Goal: Information Seeking & Learning: Find specific fact

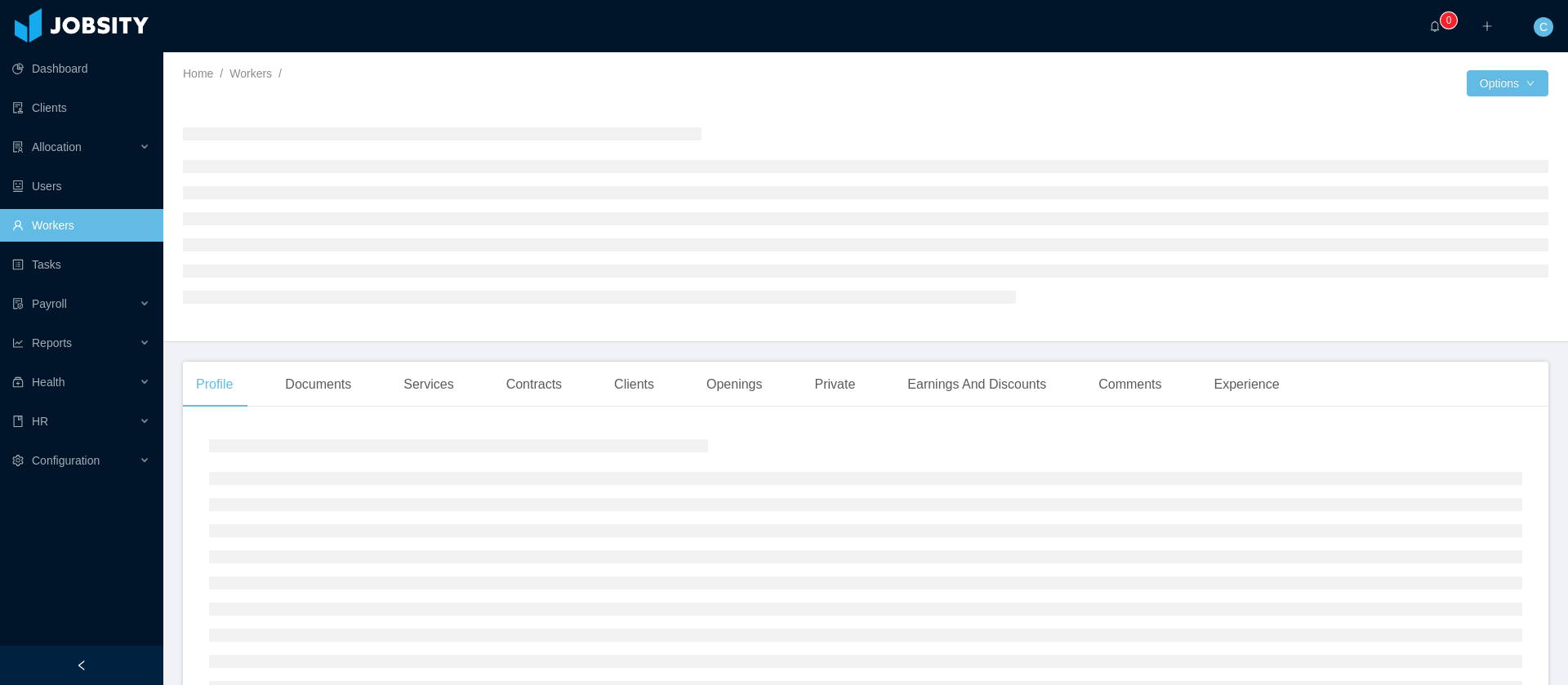
click at [58, 213] on link "Workers" at bounding box center [81, 225] width 138 height 33
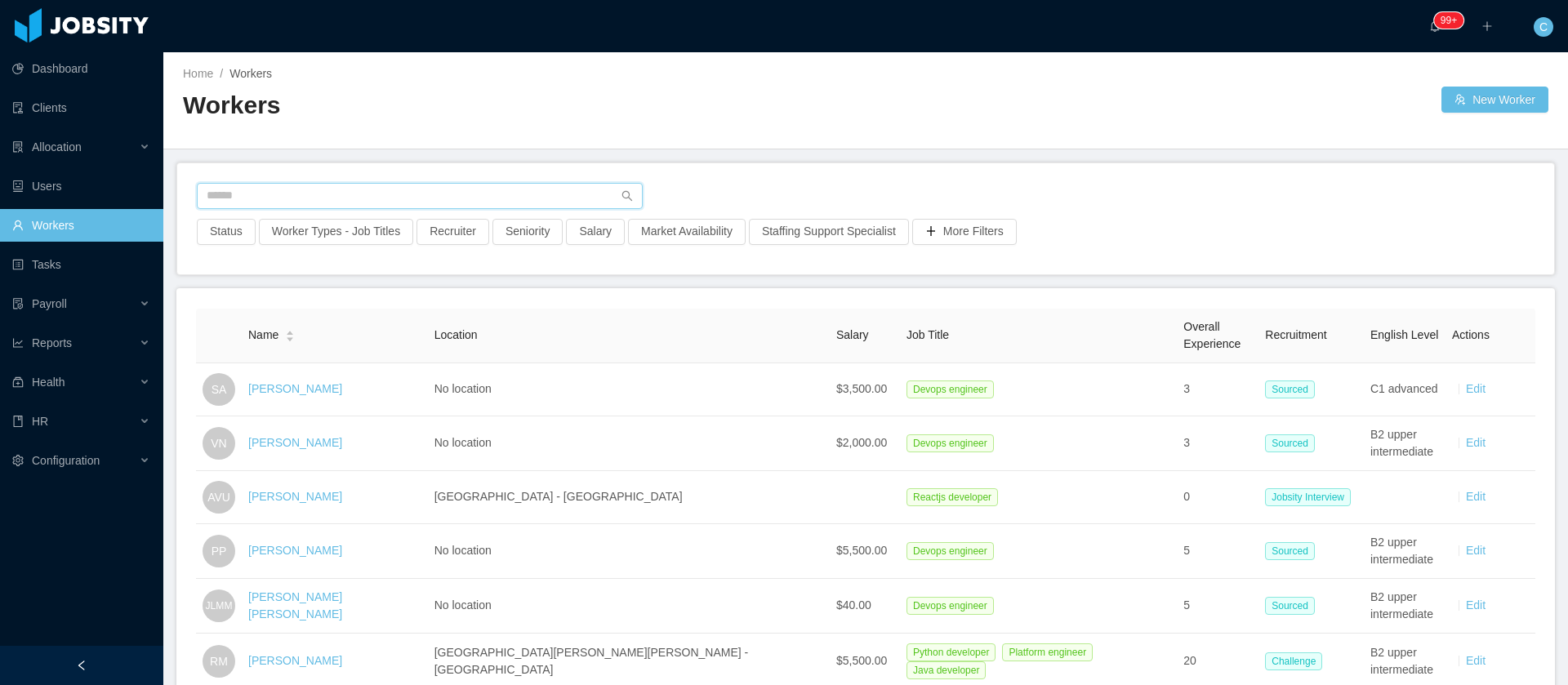
click at [373, 190] on input "text" at bounding box center [419, 196] width 446 height 26
paste input "**********"
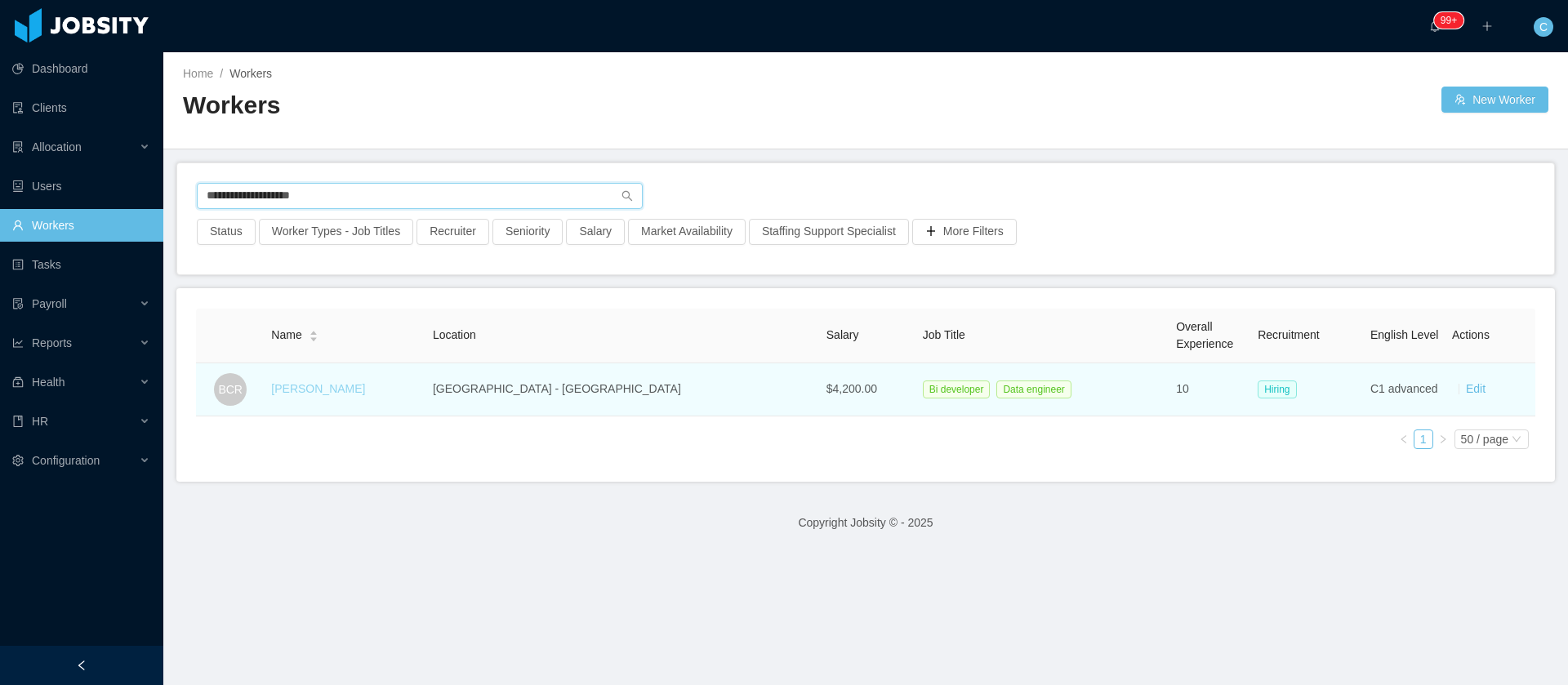
type input "**********"
click at [299, 388] on link "[PERSON_NAME]" at bounding box center [318, 389] width 94 height 13
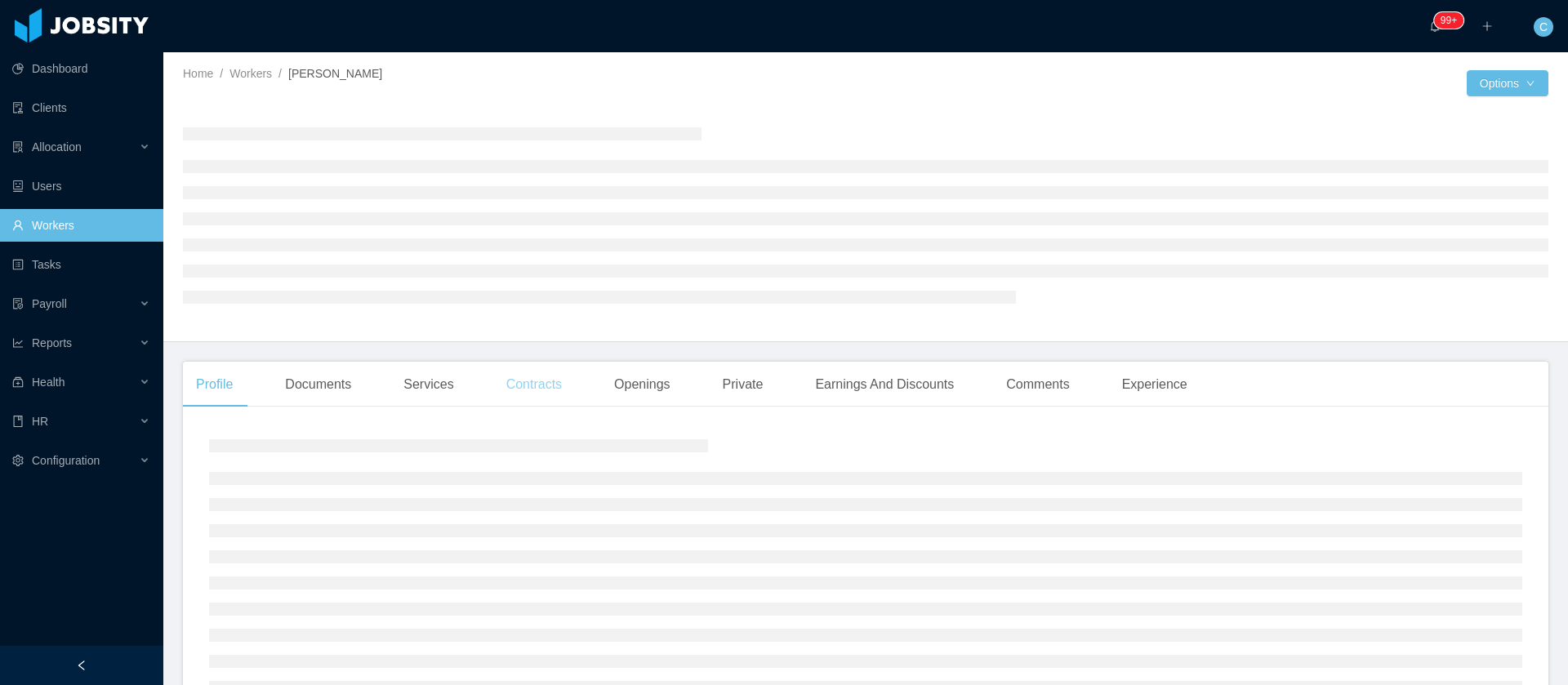
click at [509, 389] on div "Contracts" at bounding box center [534, 385] width 82 height 46
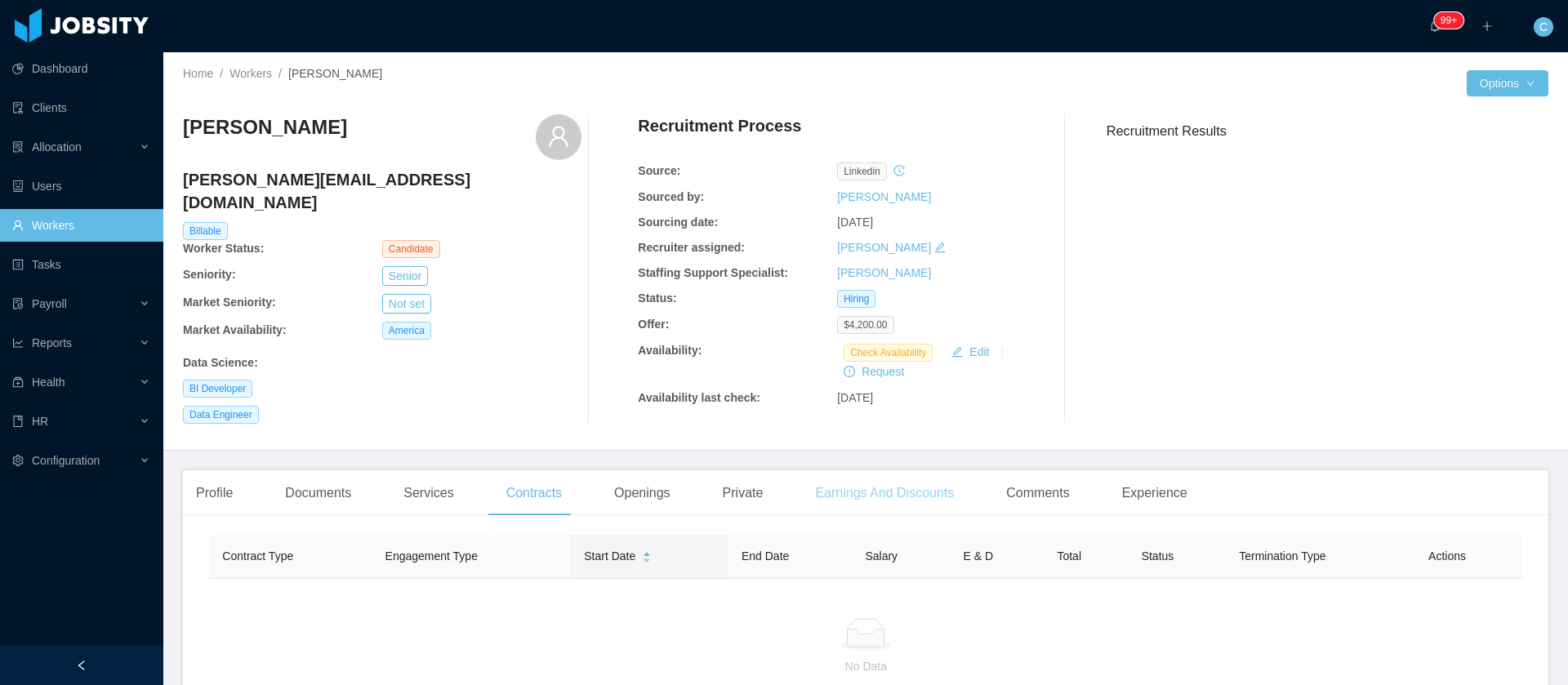
click at [841, 471] on div "Earnings And Discounts" at bounding box center [884, 493] width 165 height 46
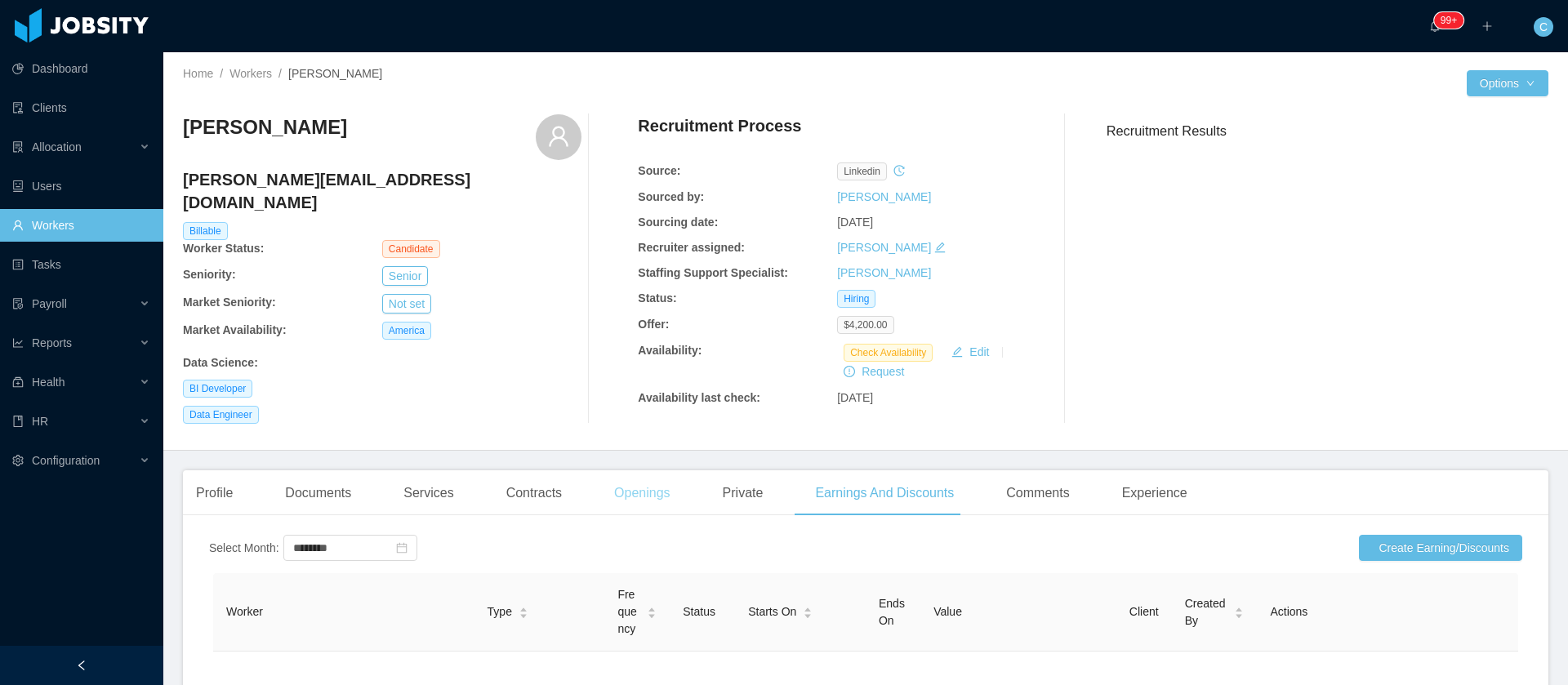
click at [644, 476] on div "Openings" at bounding box center [642, 493] width 83 height 46
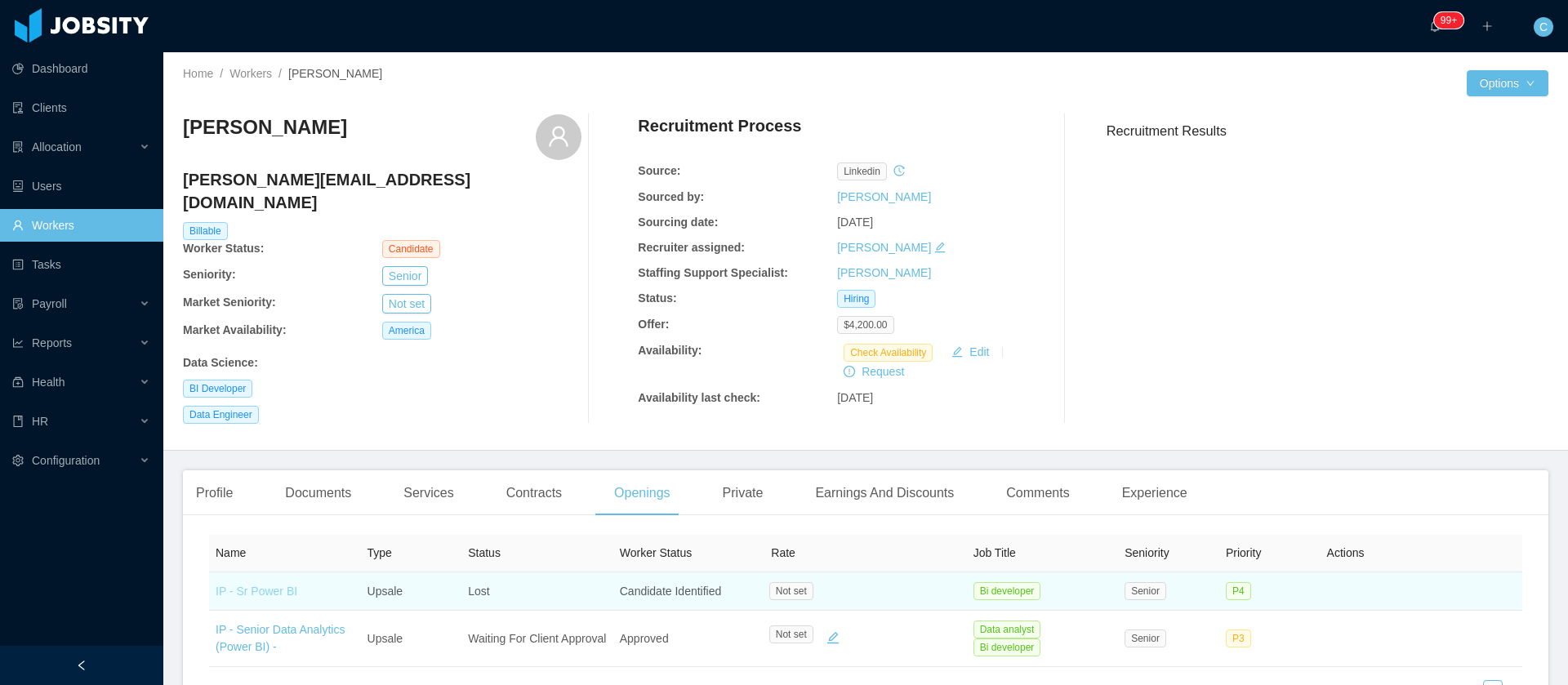
click at [220, 585] on link "IP - Sr Power BI" at bounding box center [257, 591] width 82 height 13
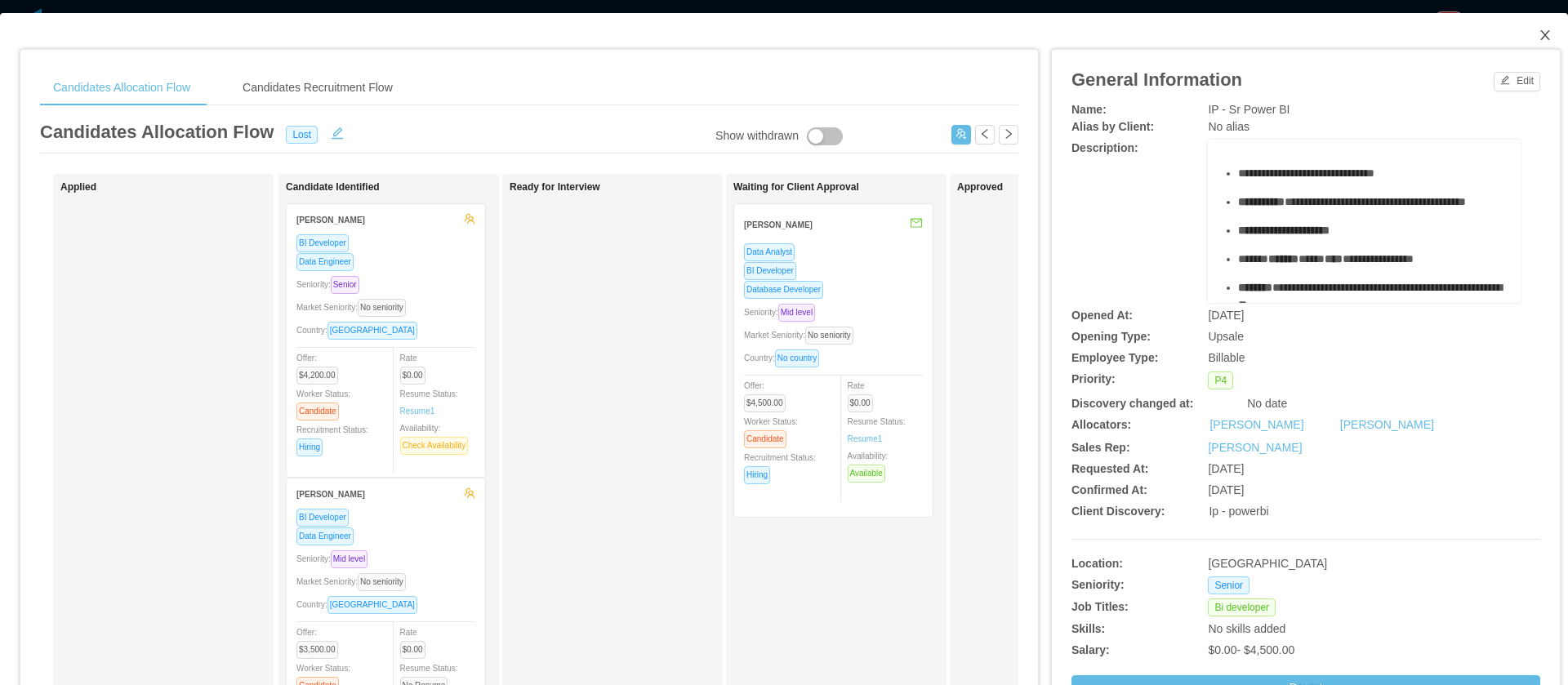
click at [1539, 30] on icon "icon: close" at bounding box center [1545, 35] width 13 height 13
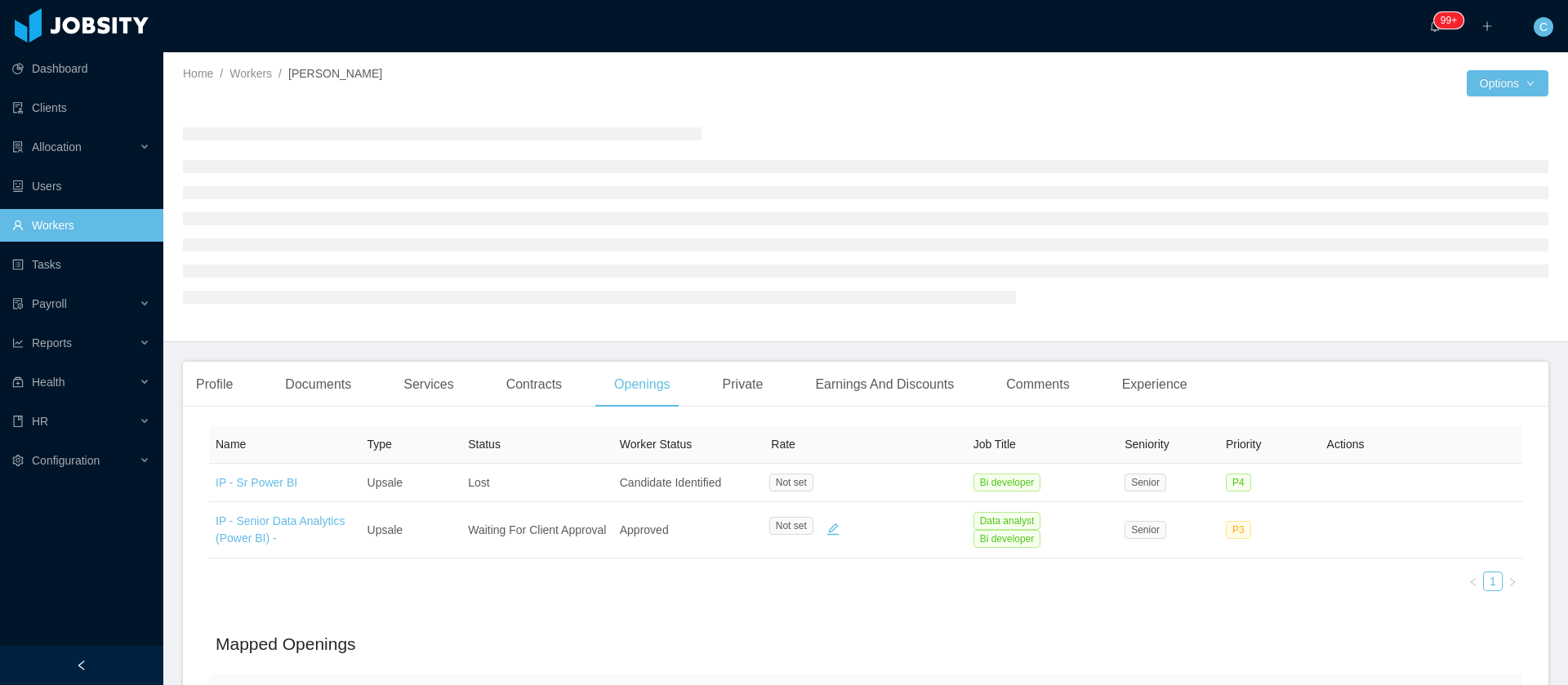
drag, startPoint x: 417, startPoint y: 76, endPoint x: 339, endPoint y: 93, distance: 79.8
click at [415, 77] on div "Home / Workers / [PERSON_NAME] /" at bounding box center [524, 74] width 683 height 18
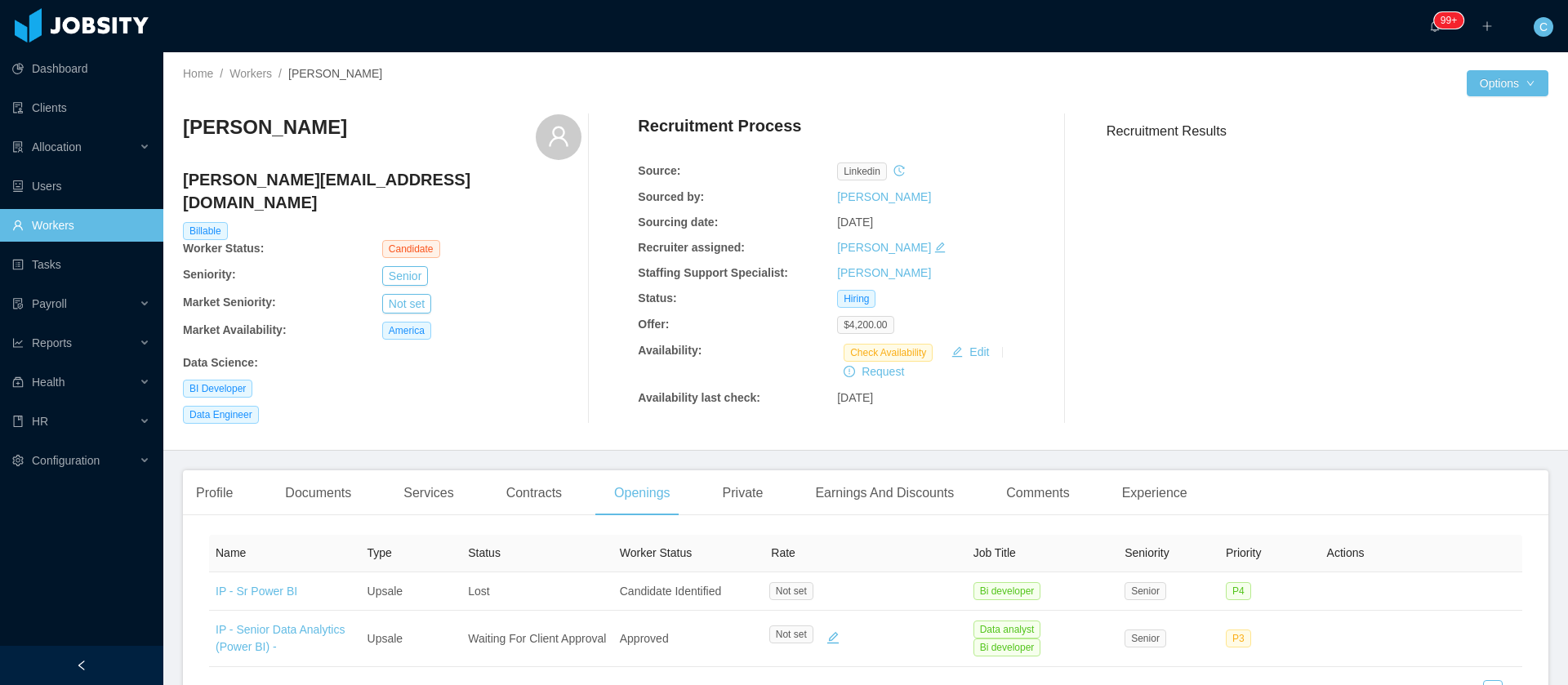
drag, startPoint x: 339, startPoint y: 93, endPoint x: 286, endPoint y: 78, distance: 55.1
click at [286, 78] on div "Home / Workers / [PERSON_NAME] /" at bounding box center [524, 83] width 683 height 36
click at [439, 76] on div "Home / Workers / [PERSON_NAME] /" at bounding box center [524, 74] width 683 height 18
drag, startPoint x: 394, startPoint y: 130, endPoint x: 175, endPoint y: 130, distance: 219.0
click at [175, 130] on div "Home / Workers / [PERSON_NAME] / Options [PERSON_NAME] [PERSON_NAME][EMAIL_ADDR…" at bounding box center [866, 252] width 1405 height 399
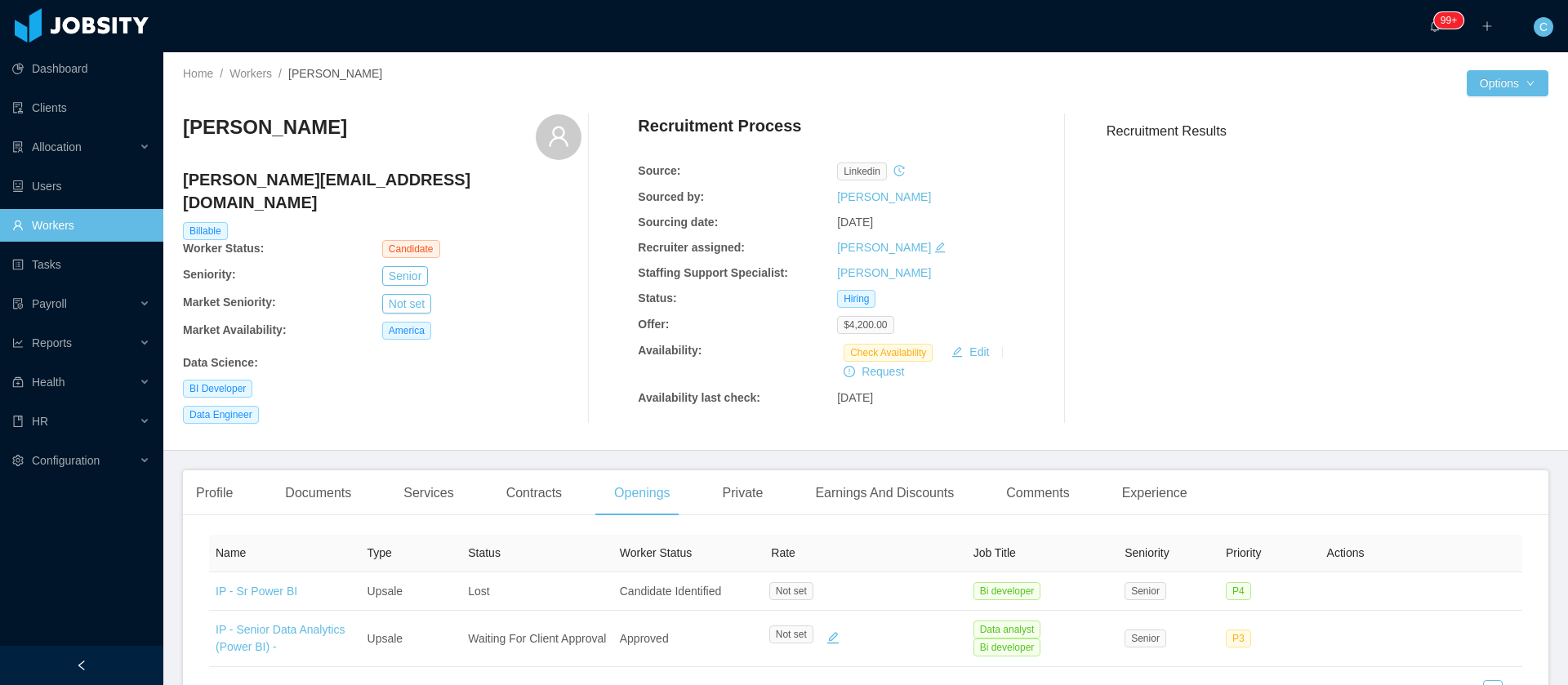
copy h3 "[PERSON_NAME]"
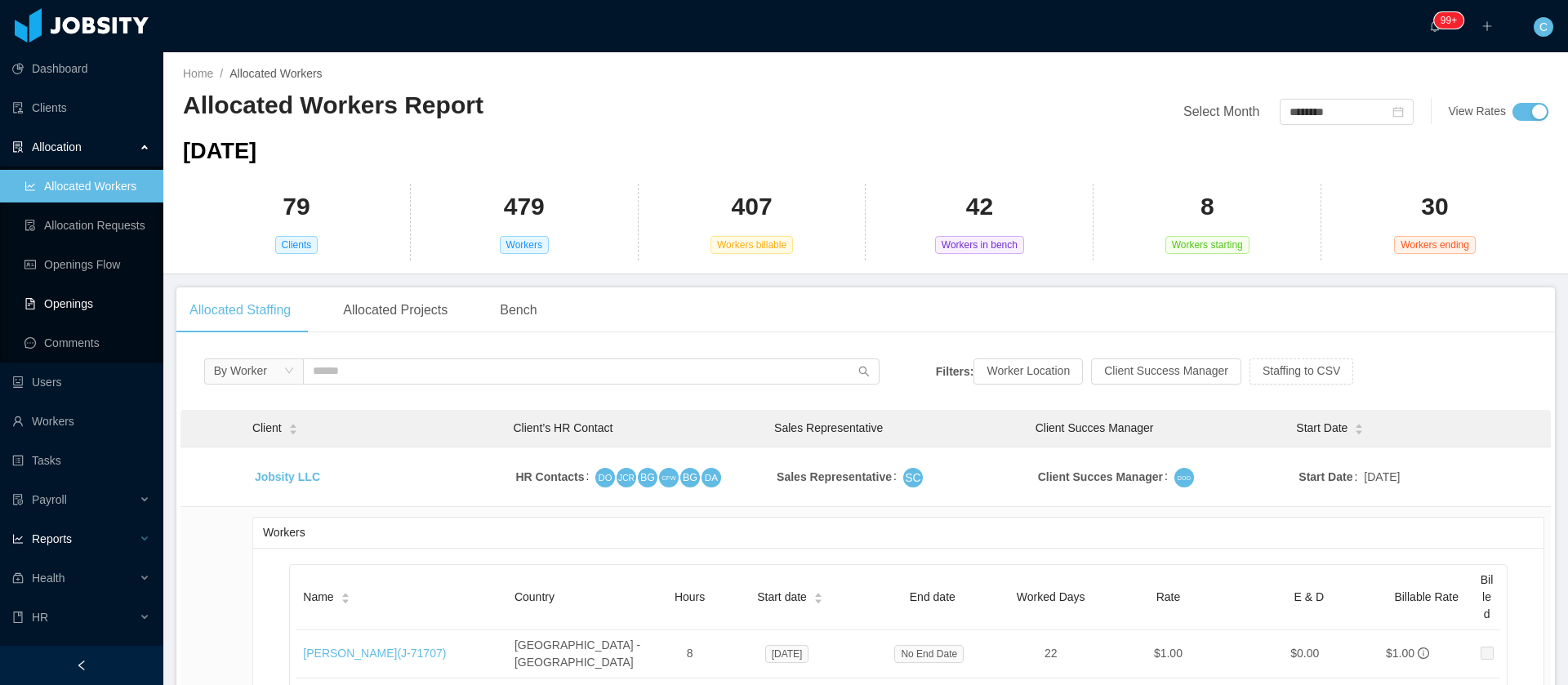
click at [59, 506] on ul "Dashboard Clients Allocation Allocated Workers Allocation Requests Openings Flo…" at bounding box center [81, 363] width 163 height 627
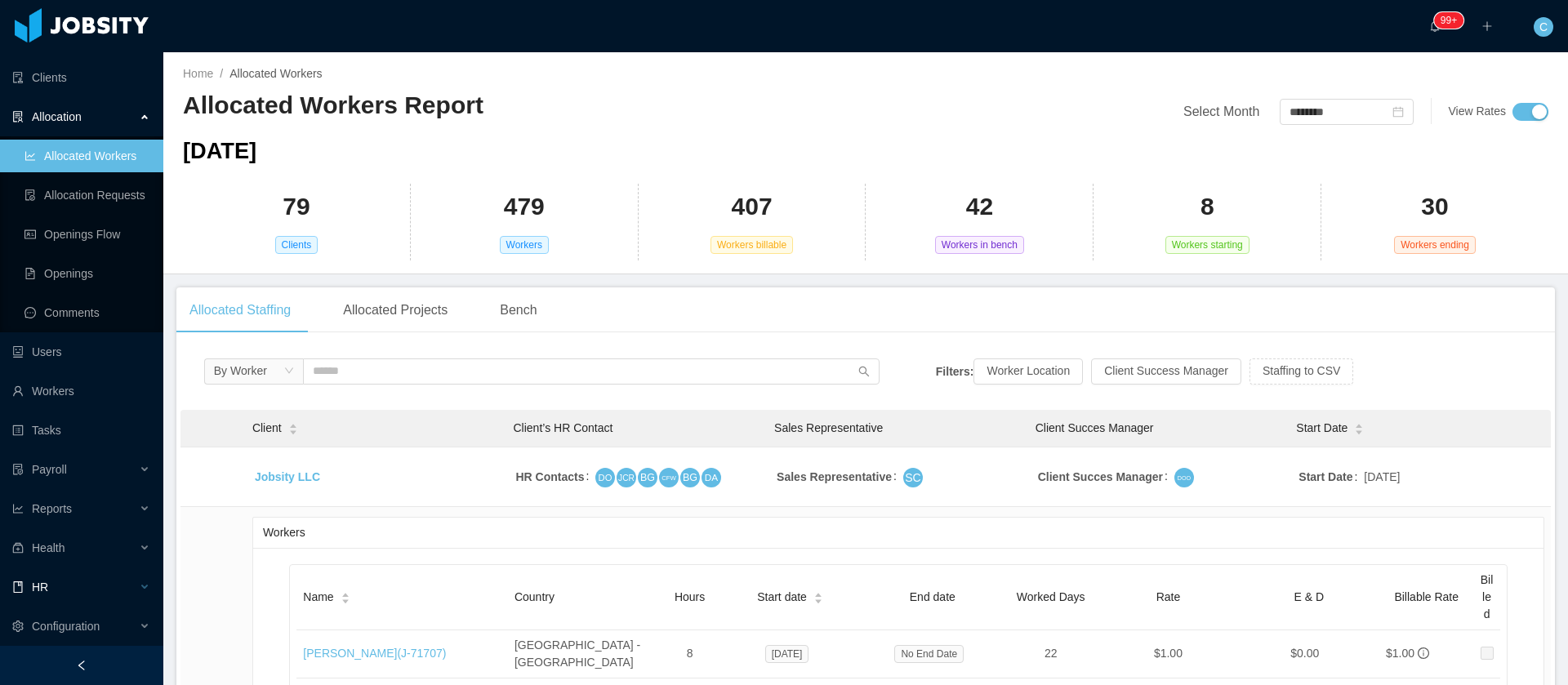
scroll to position [1765, 0]
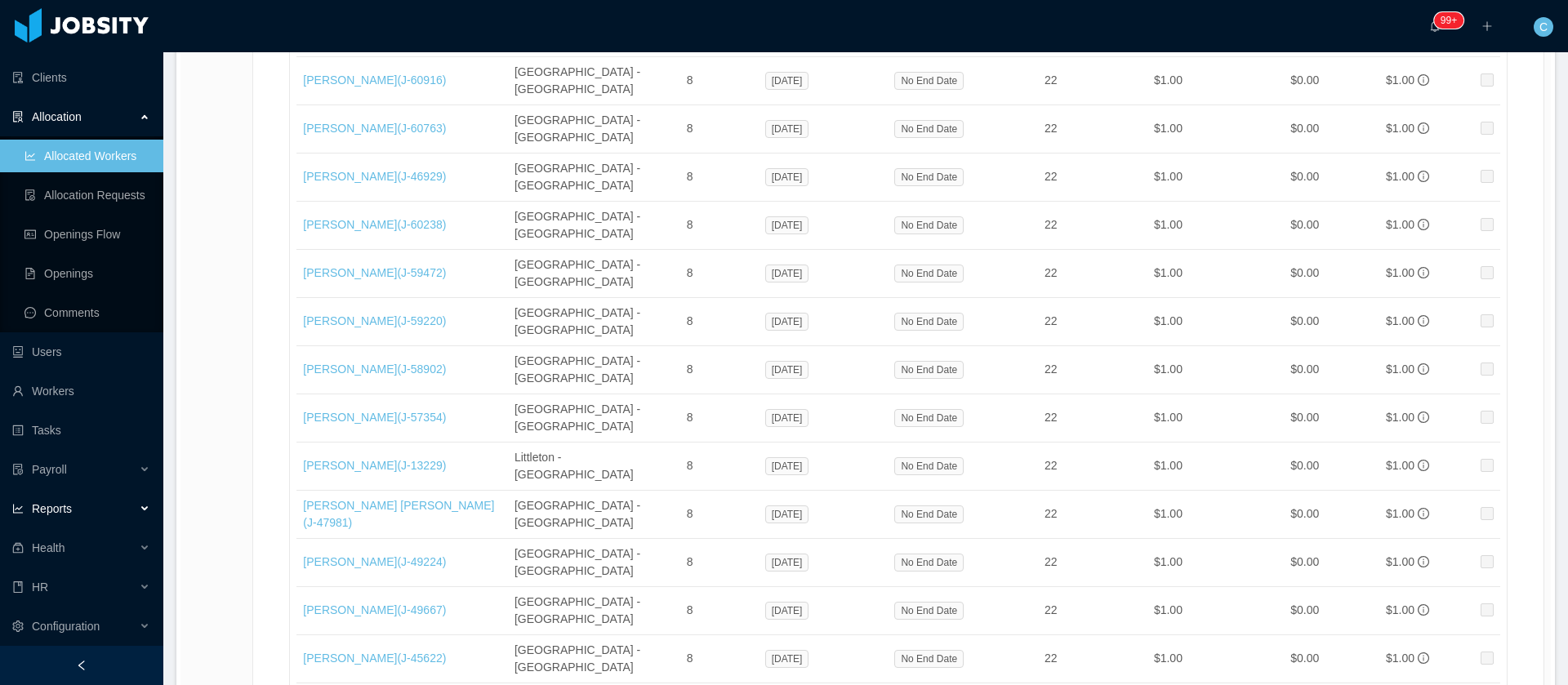
click at [18, 505] on icon "icon: line-chart" at bounding box center [18, 509] width 12 height 12
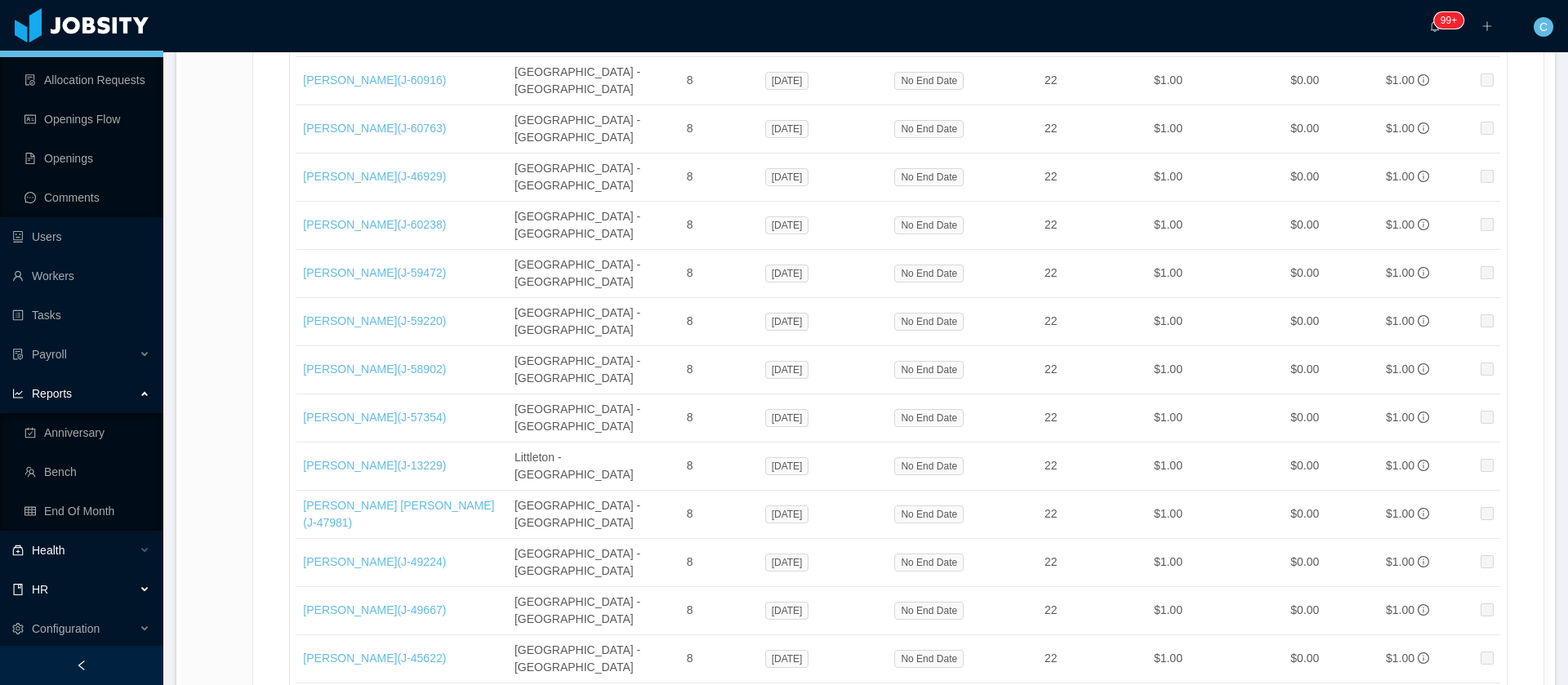
scroll to position [148, 0]
click at [70, 520] on link "End Of Month" at bounding box center [87, 509] width 125 height 33
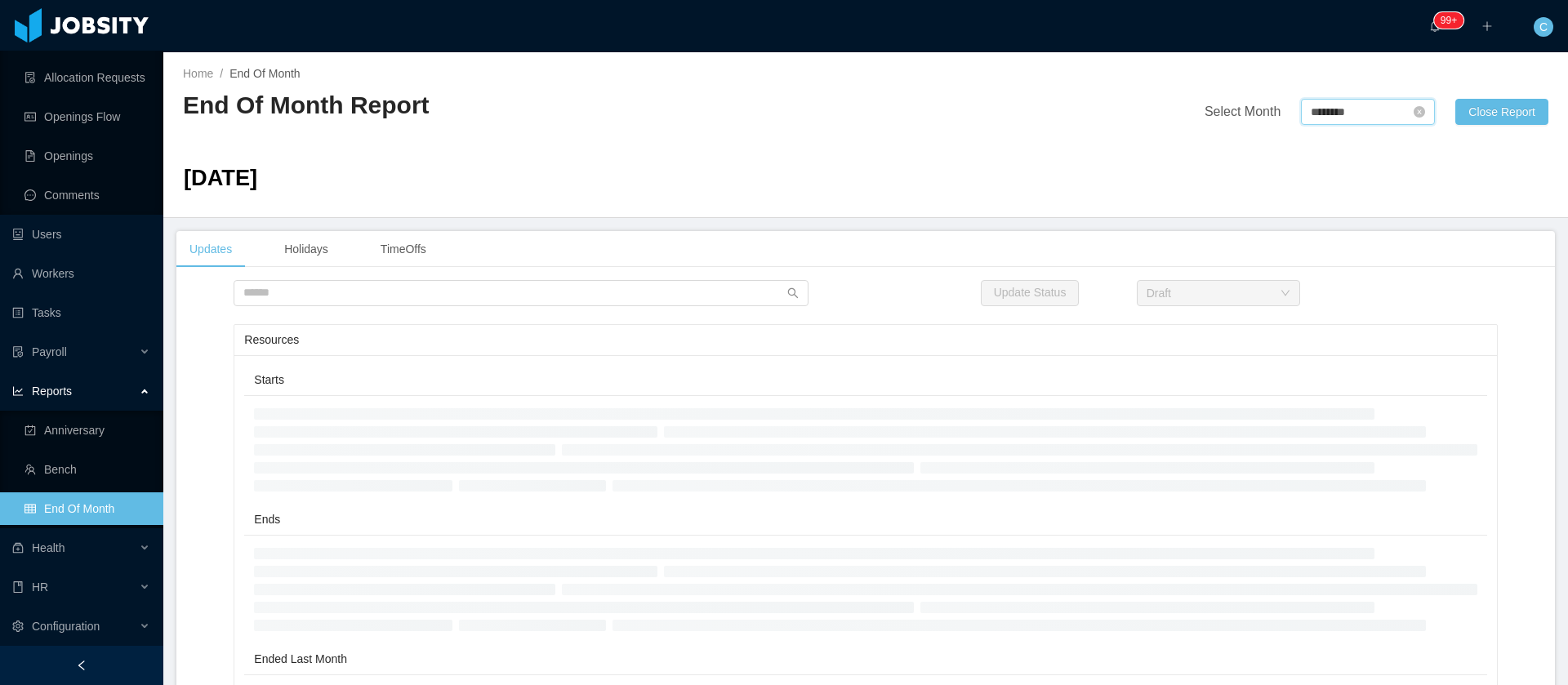
click at [1301, 120] on input "********" at bounding box center [1368, 111] width 134 height 26
click at [1458, 257] on link "Sep" at bounding box center [1459, 256] width 33 height 19
type input "********"
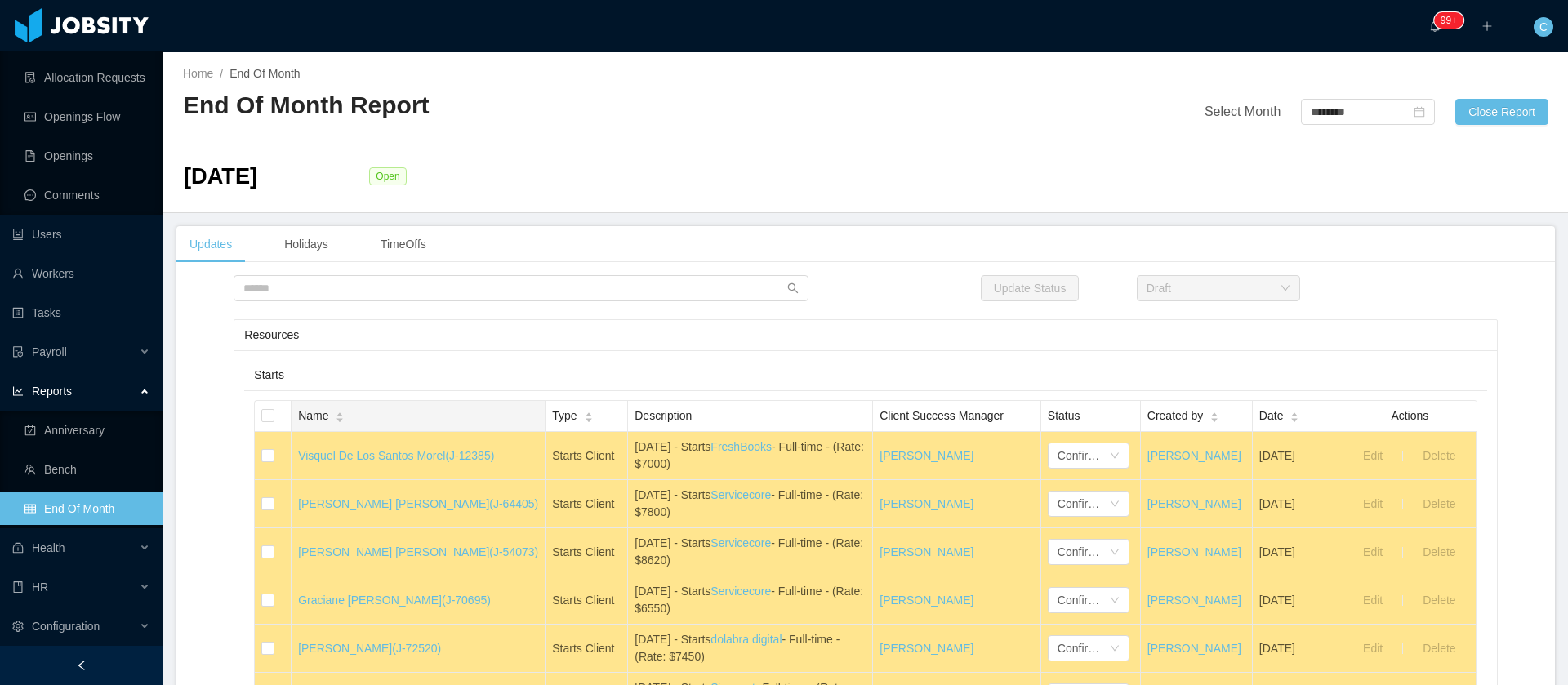
click at [308, 417] on span "Name" at bounding box center [314, 416] width 30 height 18
click at [315, 419] on span "Name" at bounding box center [314, 416] width 30 height 18
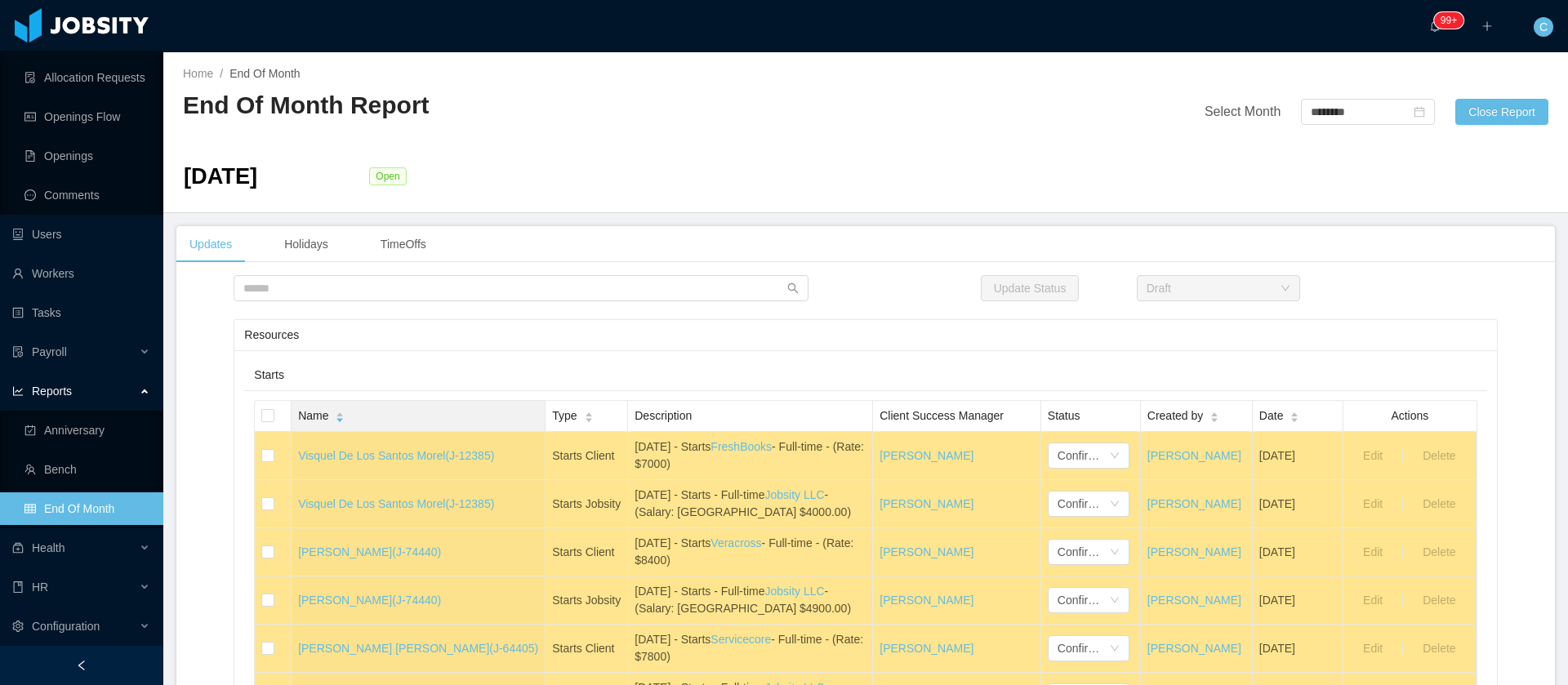
click at [318, 420] on span "Name" at bounding box center [314, 416] width 30 height 18
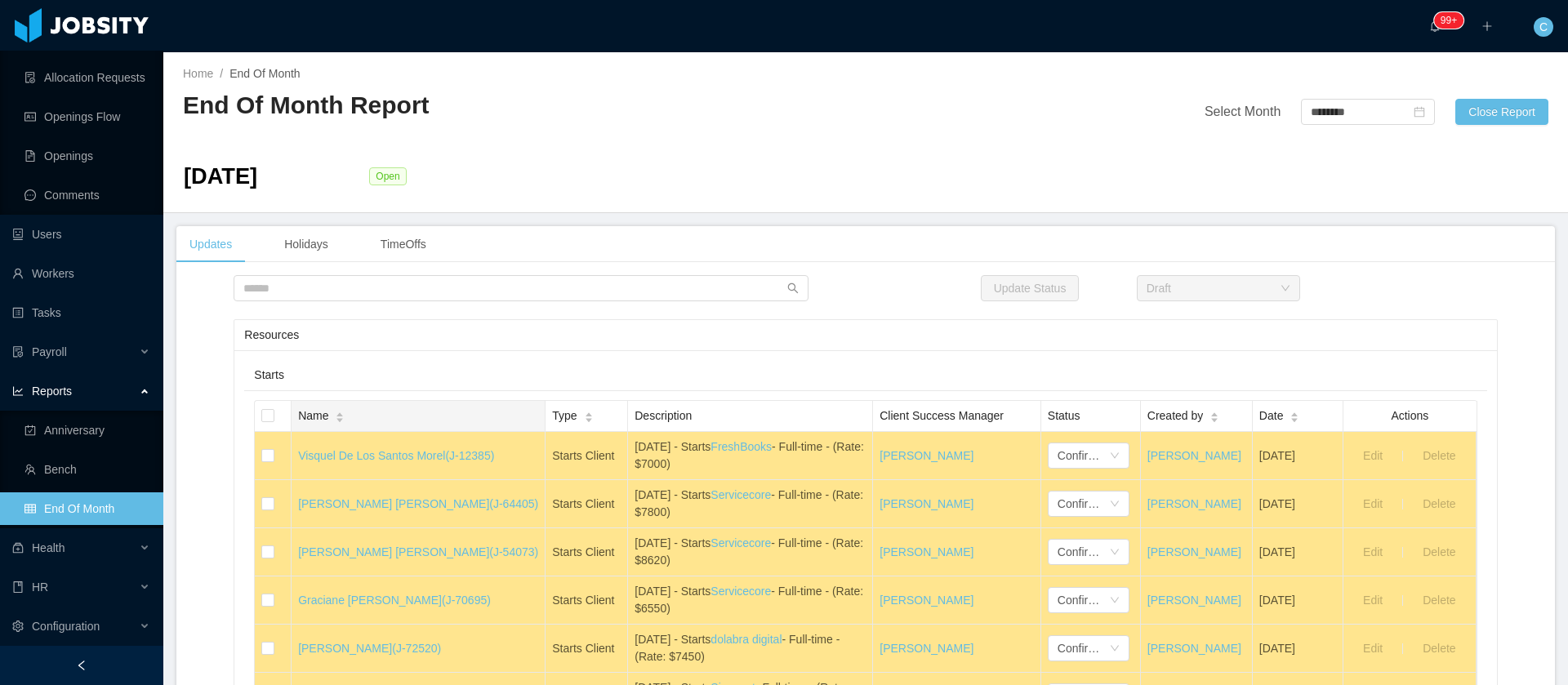
click at [318, 420] on span "Name" at bounding box center [314, 416] width 30 height 18
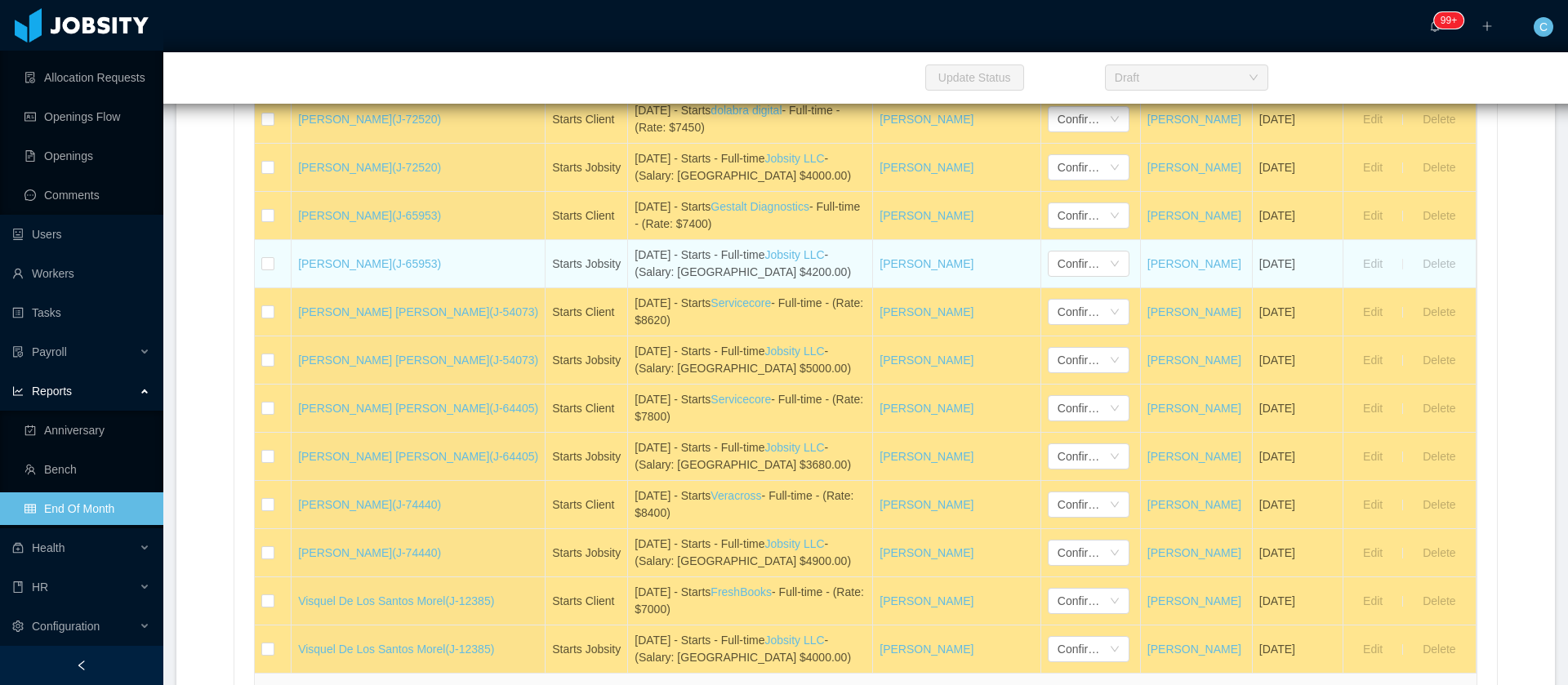
scroll to position [490, 0]
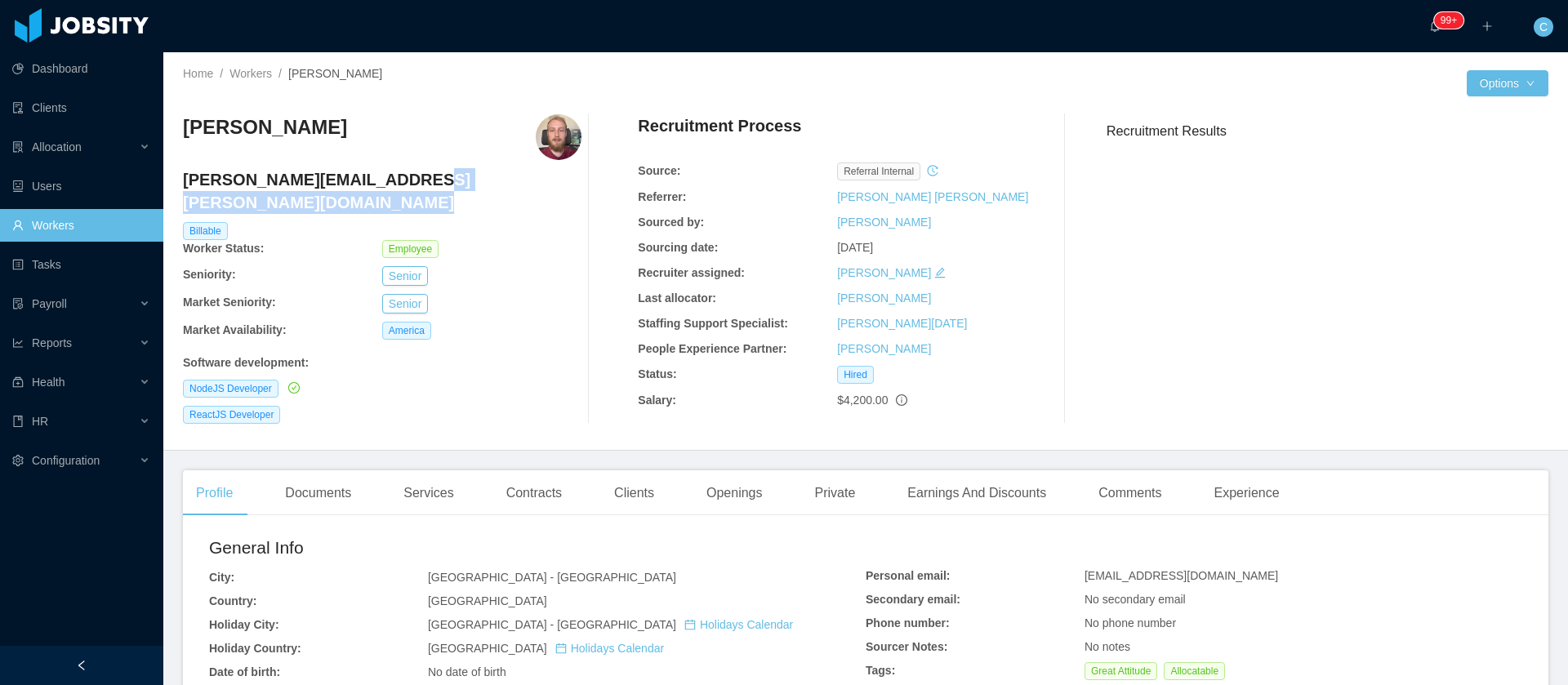
drag, startPoint x: 404, startPoint y: 183, endPoint x: 180, endPoint y: 183, distance: 224.0
click at [180, 183] on div "Home / Workers / Leonardo Souza / Options Leonardo Souza leonardo.souza@jobsity…" at bounding box center [866, 252] width 1405 height 399
click at [379, 176] on h4 "leonardo.souza@jobsity.com" at bounding box center [382, 191] width 399 height 46
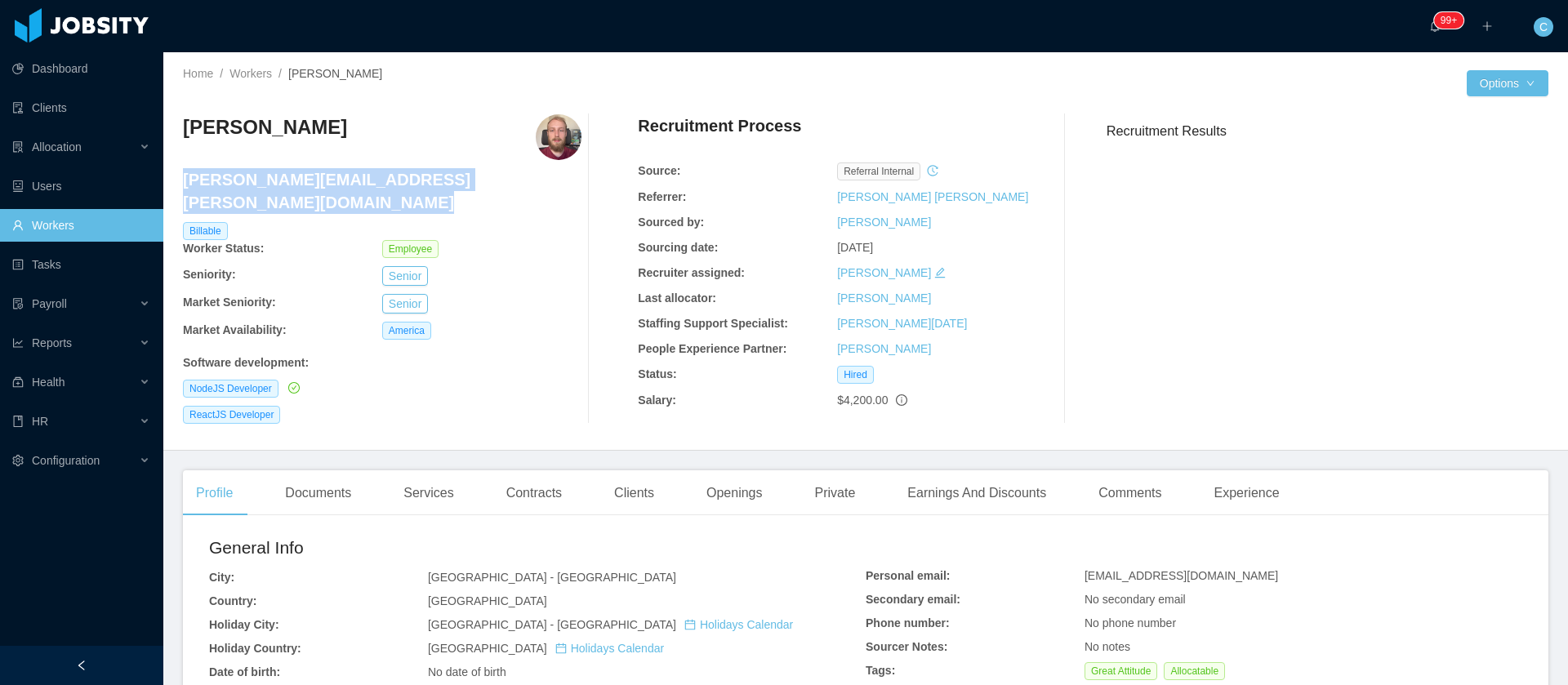
copy h4 "leonardo.souza@jobsity.com"
